Goal: Task Accomplishment & Management: Use online tool/utility

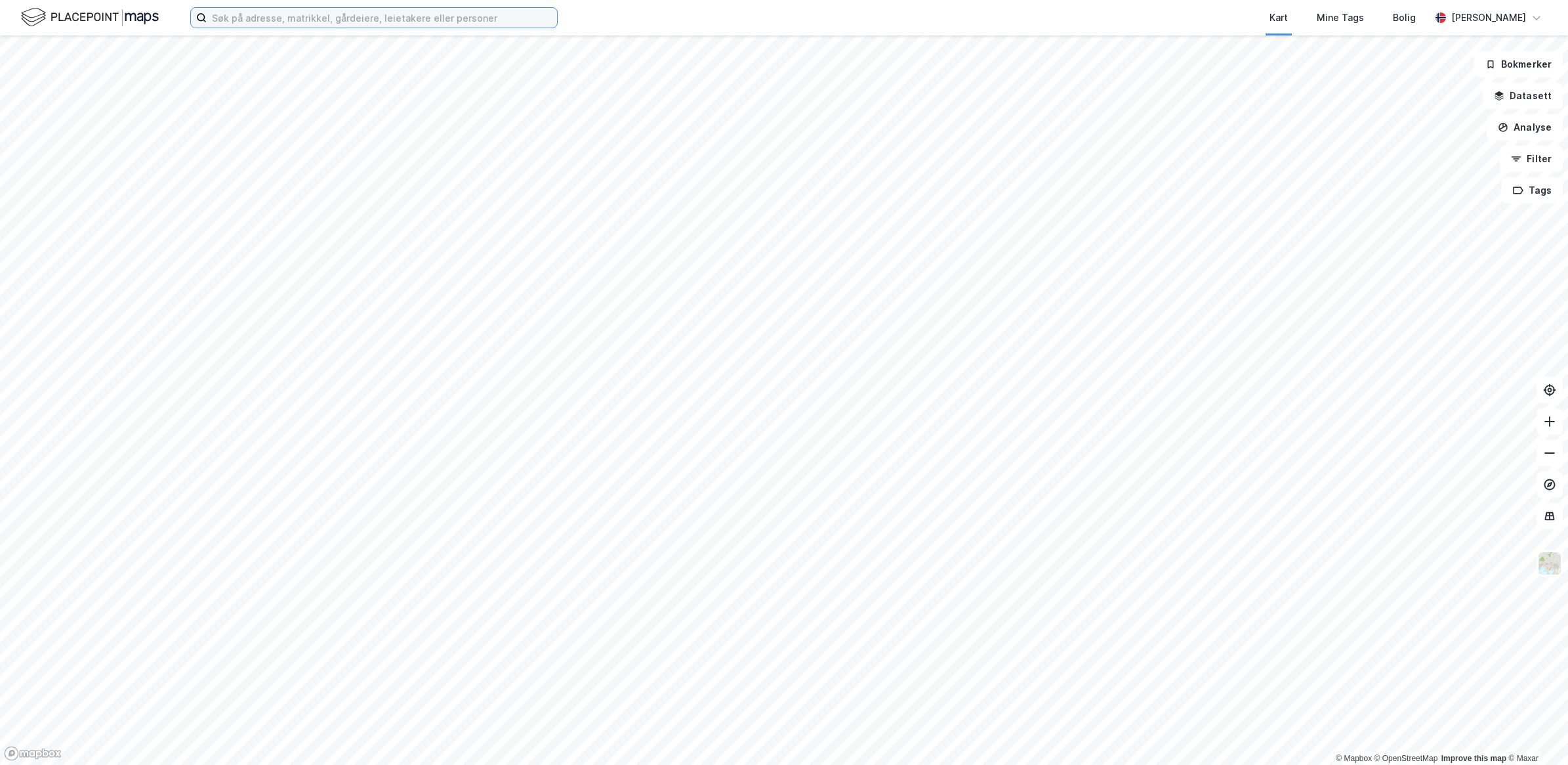
click at [388, 10] on input at bounding box center [382, 17] width 350 height 20
click at [1536, 93] on button "Datasett" at bounding box center [1523, 96] width 80 height 27
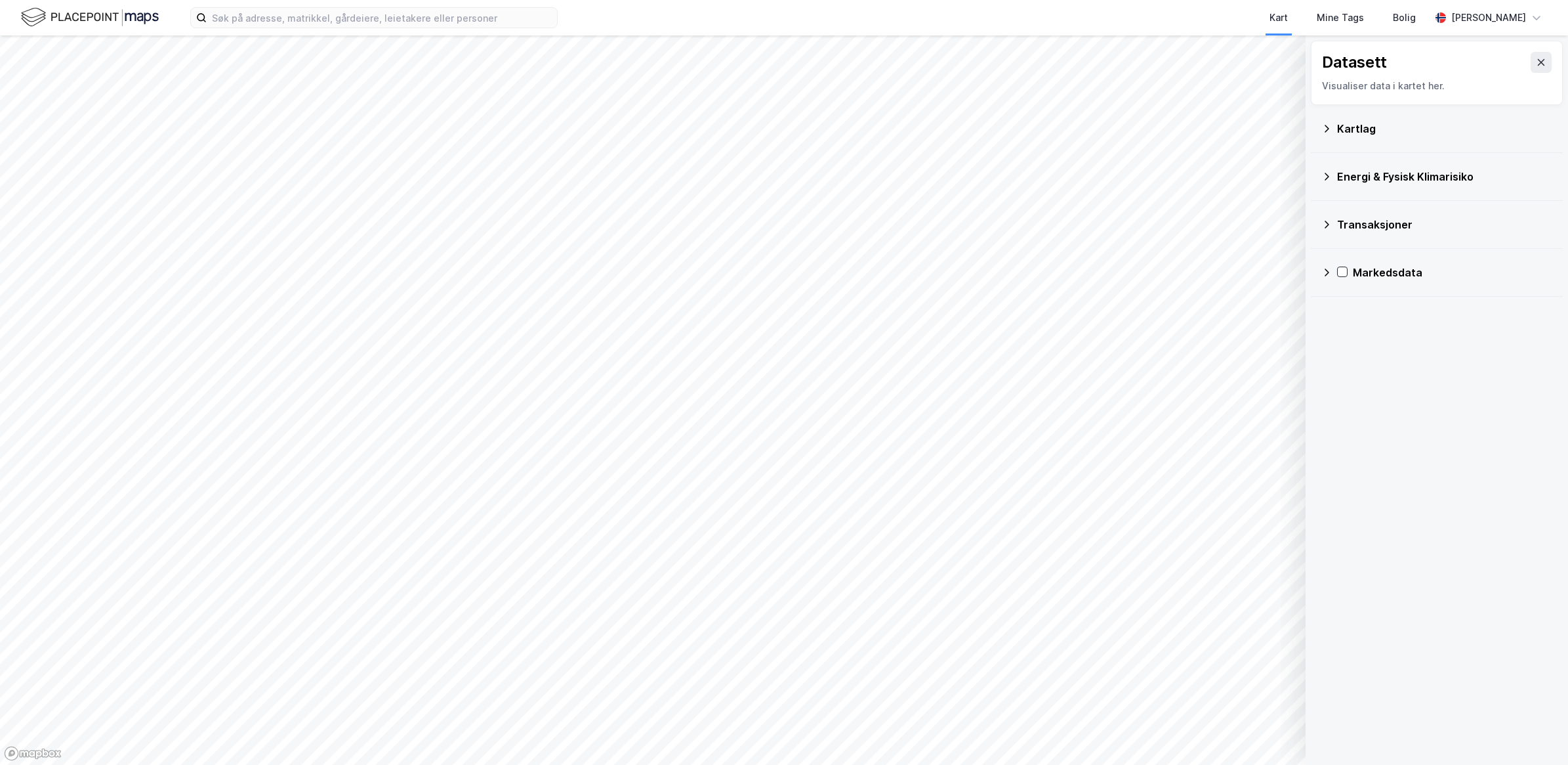
click at [1325, 132] on icon at bounding box center [1326, 128] width 10 height 10
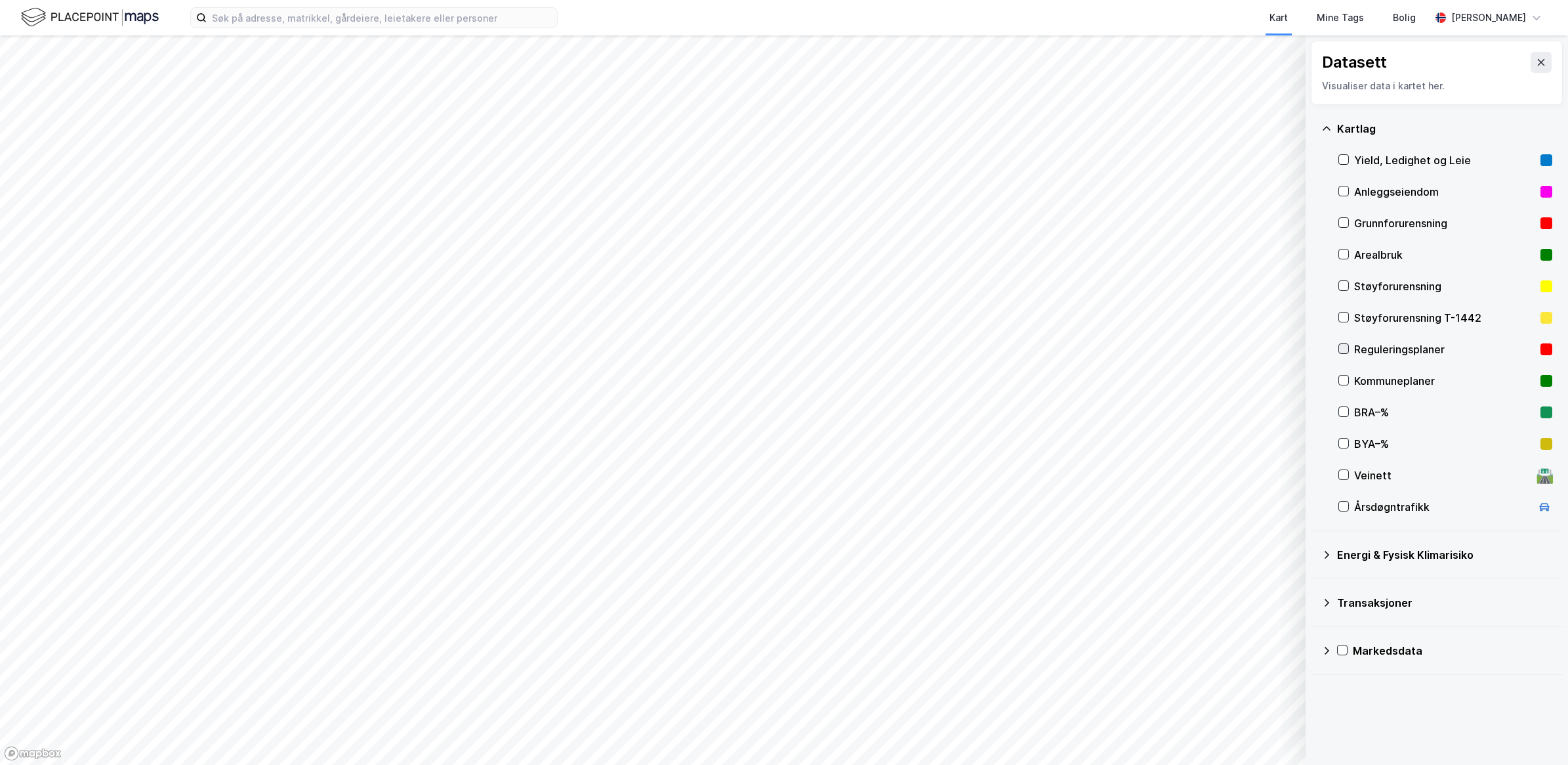
click at [1346, 343] on icon at bounding box center [1344, 348] width 10 height 10
click at [1215, 729] on button "Vis" at bounding box center [1238, 731] width 108 height 21
click at [1215, 729] on button "Lukk" at bounding box center [1202, 731] width 181 height 21
